Goal: Information Seeking & Learning: Learn about a topic

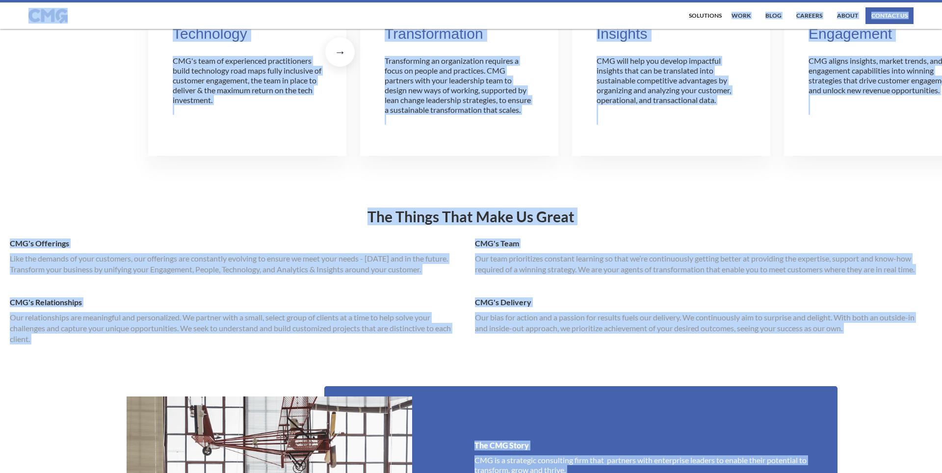
click at [535, 176] on div "Data & Marketing Technology CMG's team of experienced practitioners build techn…" at bounding box center [471, 64] width 646 height 232
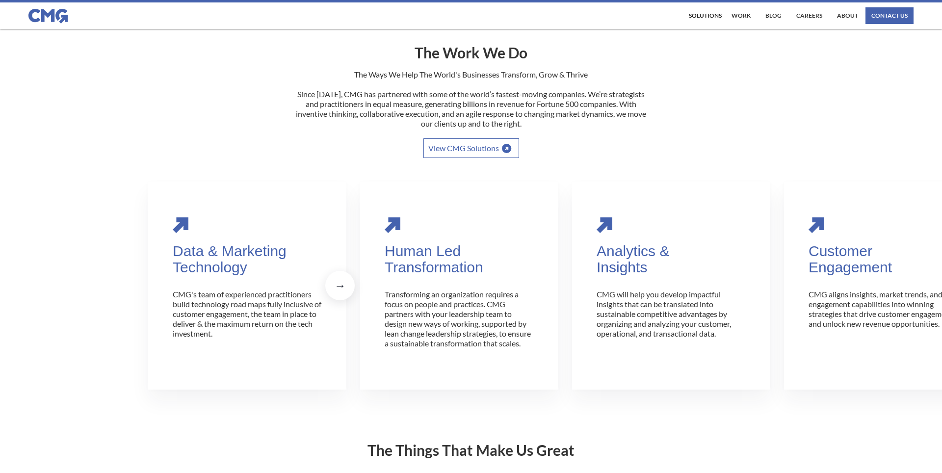
scroll to position [161, 0]
click at [746, 15] on link "work" at bounding box center [741, 15] width 24 height 17
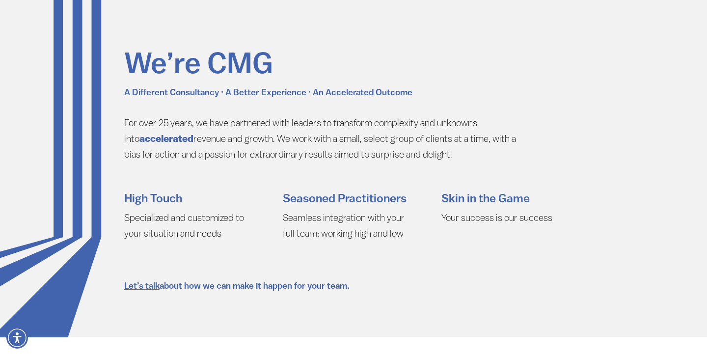
scroll to position [2019, 0]
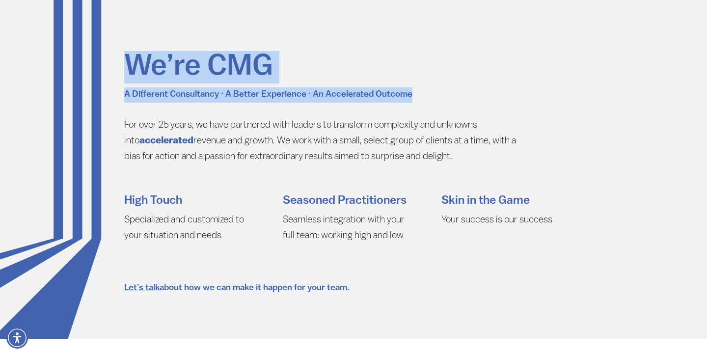
drag, startPoint x: 423, startPoint y: 94, endPoint x: 130, endPoint y: 66, distance: 294.3
click at [130, 66] on div "We’re CMG A Different Consultancy · A Better Experience · An Accelerated Outcom…" at bounding box center [320, 107] width 393 height 113
copy div "We’re CMG A Different Consultancy · A Better Experience · An Accelerated Outcome"
drag, startPoint x: 433, startPoint y: 157, endPoint x: 115, endPoint y: 129, distance: 319.7
click at [115, 129] on section "We’re CMG A Different Consultancy · A Better Experience · An Accelerated Outcom…" at bounding box center [353, 160] width 707 height 356
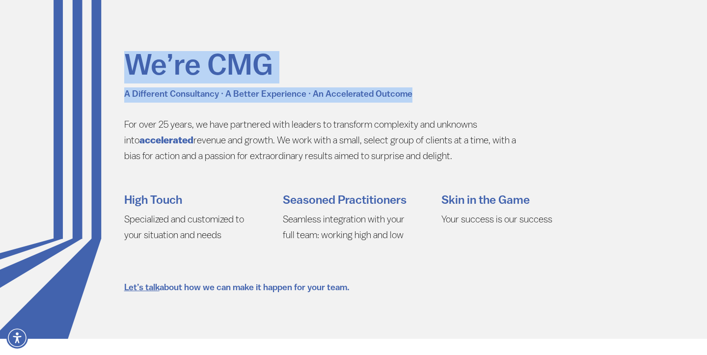
copy p "For over 25 years, we have partnered with leaders to transform complexity and u…"
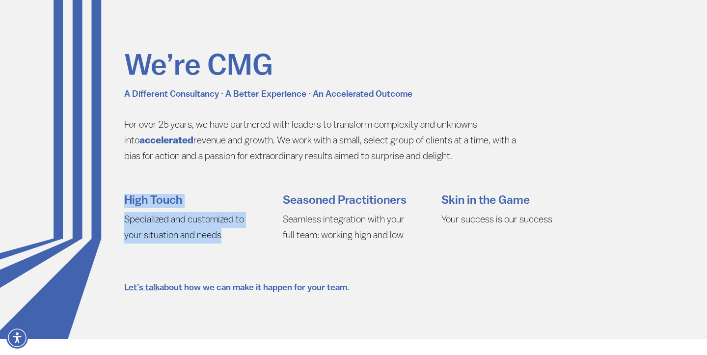
drag, startPoint x: 222, startPoint y: 237, endPoint x: 121, endPoint y: 202, distance: 106.8
click at [121, 202] on div "High Touch Specialized and customized to your situation and needs Seasoned Prac…" at bounding box center [362, 222] width 491 height 57
copy div "High Touch Specialized and customized to your situation and needs"
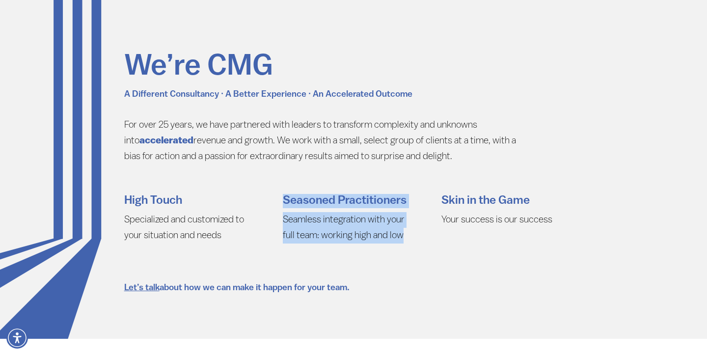
drag, startPoint x: 285, startPoint y: 200, endPoint x: 400, endPoint y: 231, distance: 119.4
click at [400, 231] on div "Seasoned Practitioners Seamless integration with your full team: working high a…" at bounding box center [347, 219] width 129 height 50
copy div "Seasoned Practitioners Seamless integration with your full team: working high a…"
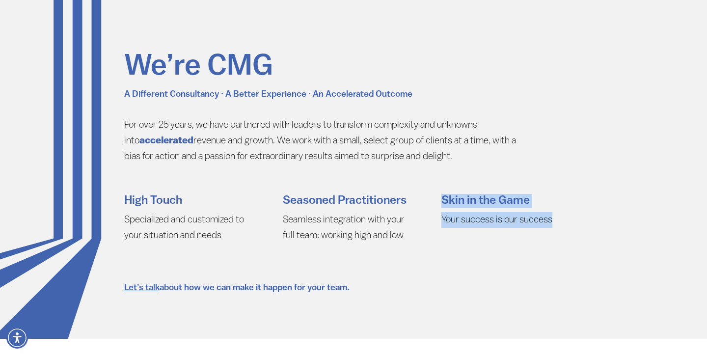
drag, startPoint x: 444, startPoint y: 203, endPoint x: 570, endPoint y: 219, distance: 127.1
click at [570, 219] on div "Skin in the Game Your success is our success" at bounding box center [505, 211] width 129 height 34
copy div "Skin in the Game Your success is our success"
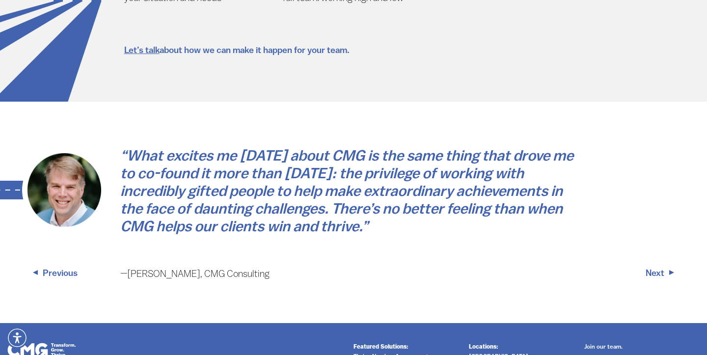
scroll to position [2257, 0]
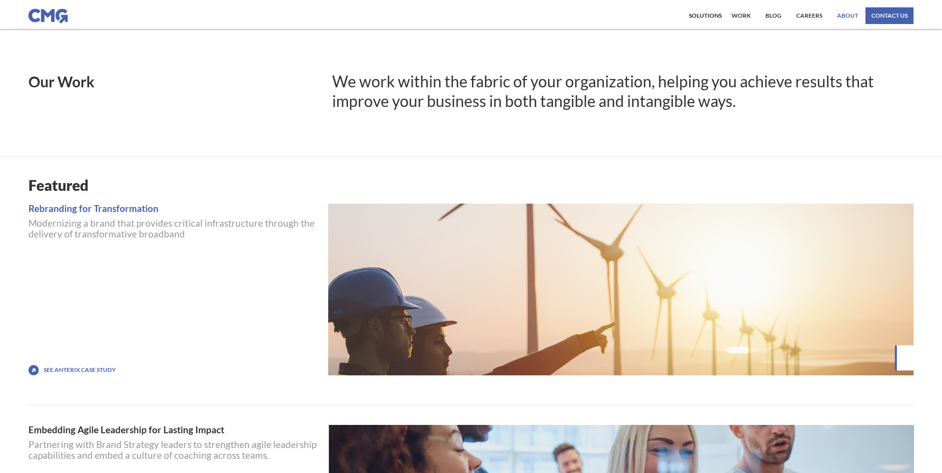
click at [844, 13] on link "About" at bounding box center [848, 15] width 26 height 17
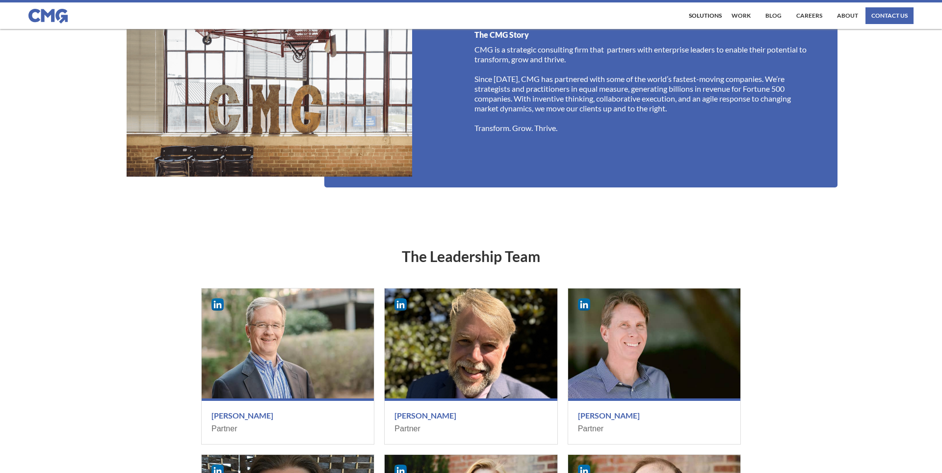
scroll to position [816, 0]
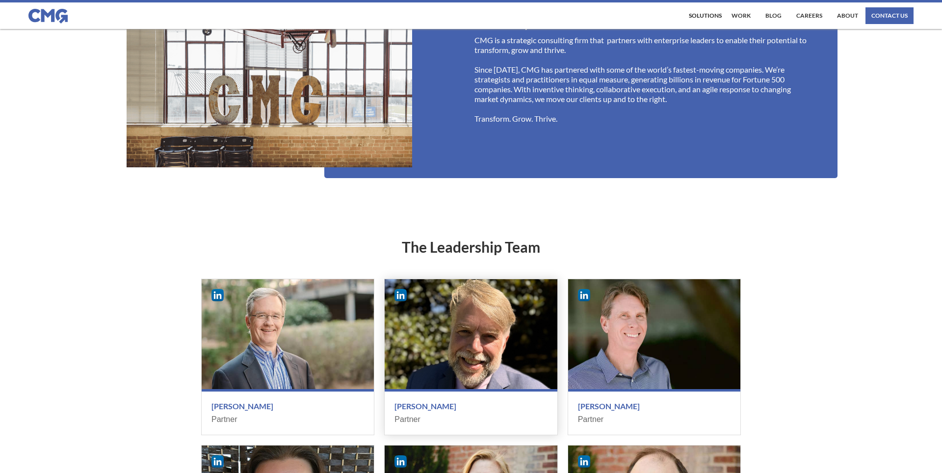
click at [463, 353] on div at bounding box center [471, 334] width 172 height 110
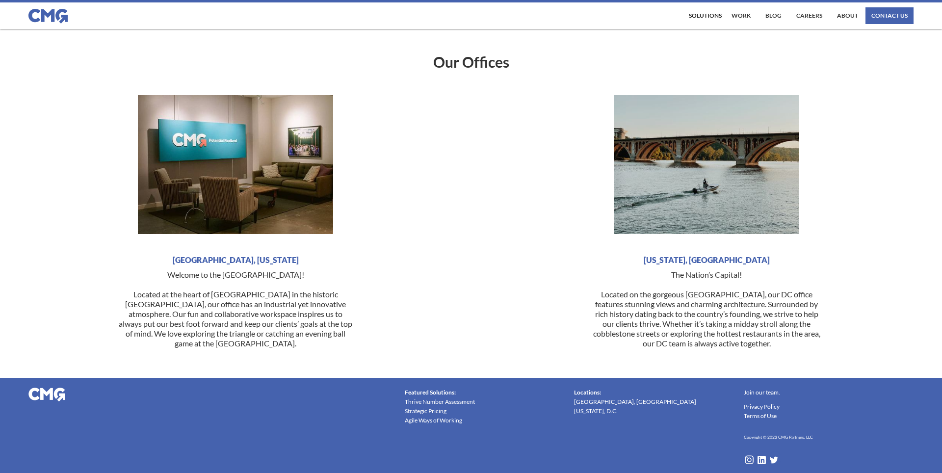
scroll to position [2361, 0]
drag, startPoint x: 176, startPoint y: 253, endPoint x: 311, endPoint y: 343, distance: 161.9
click at [311, 343] on div "Durham, North Carolina Welcome to the Bull City! Located at the heart of Durham…" at bounding box center [235, 225] width 461 height 264
copy p "Welcome to the Bull City! Located at the heart of Durham in the historic Americ…"
drag, startPoint x: 671, startPoint y: 273, endPoint x: 788, endPoint y: 353, distance: 141.9
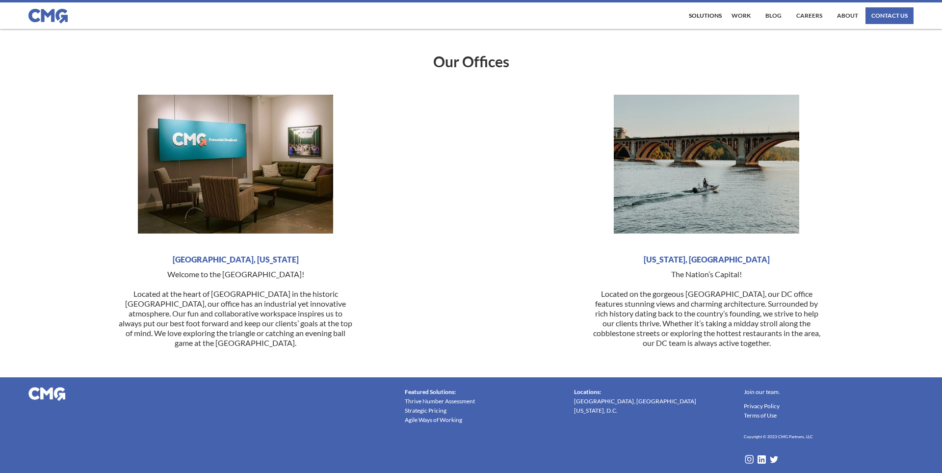
click at [788, 353] on div "Washington, DC The Nation’s Capital! Located on the gorgeous Georgetown Waterfr…" at bounding box center [706, 225] width 461 height 264
copy p "The Nation’s Capital! Located on the gorgeous Georgetown Waterfront, our DC off…"
click at [809, 13] on link "Careers" at bounding box center [809, 15] width 31 height 17
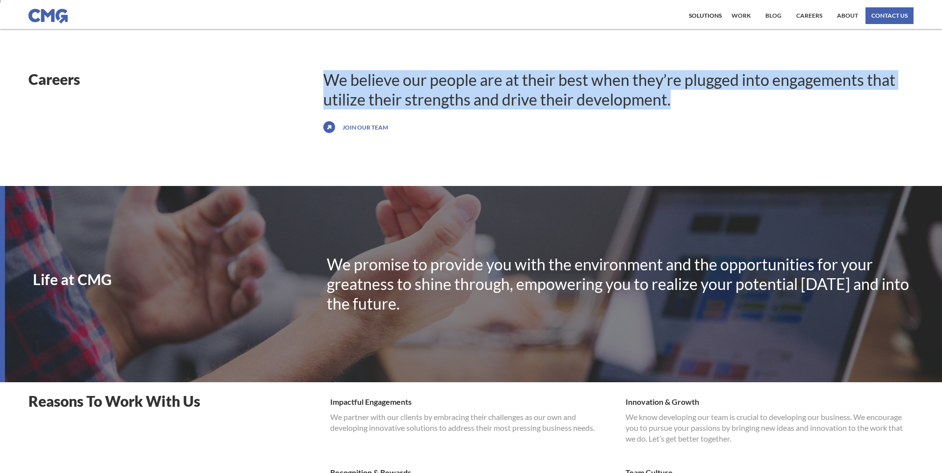
drag, startPoint x: 683, startPoint y: 101, endPoint x: 327, endPoint y: 75, distance: 356.2
click at [327, 75] on div "We believe our people are at their best when they’re plugged into engagements t…" at bounding box center [618, 89] width 590 height 39
copy div "We believe our people are at their best when they’re plugged into engagements t…"
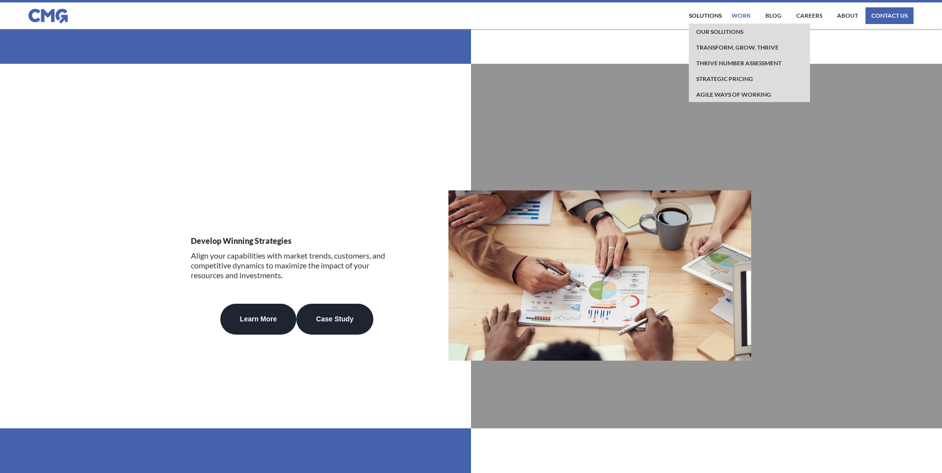
click at [743, 13] on link "work" at bounding box center [741, 15] width 24 height 17
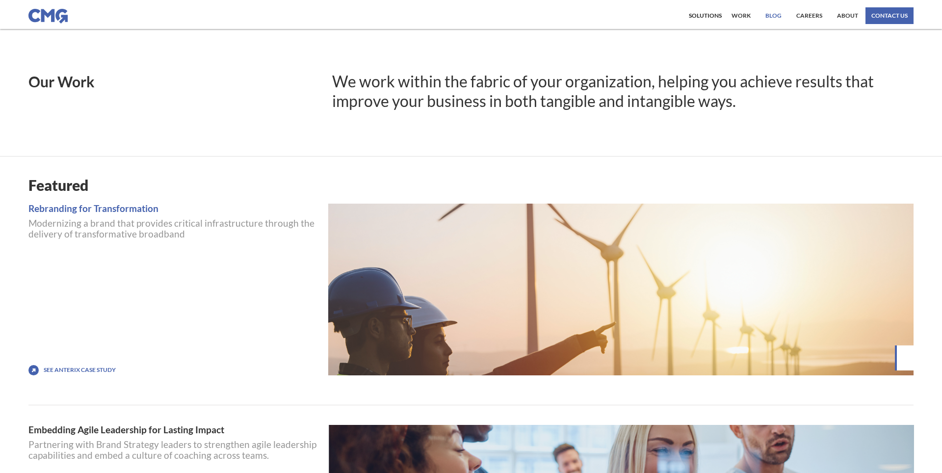
click at [776, 13] on link "Blog" at bounding box center [773, 15] width 21 height 17
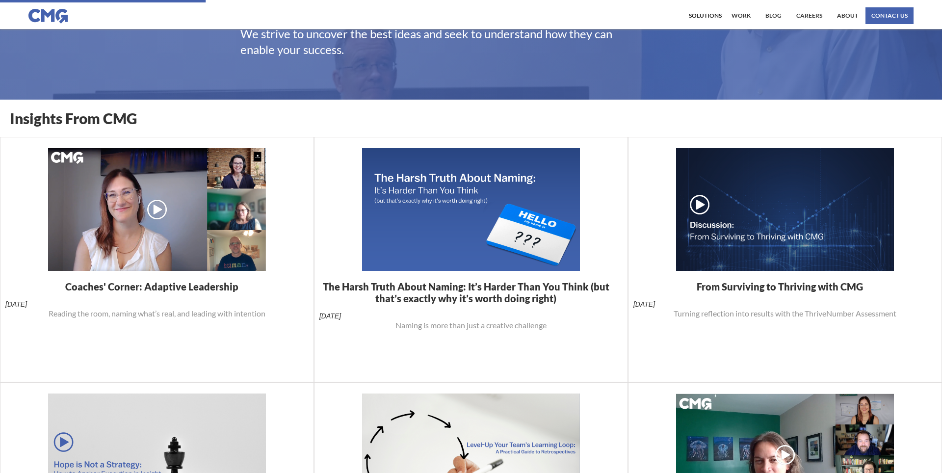
scroll to position [67, 0]
